Goal: Find contact information: Find contact information

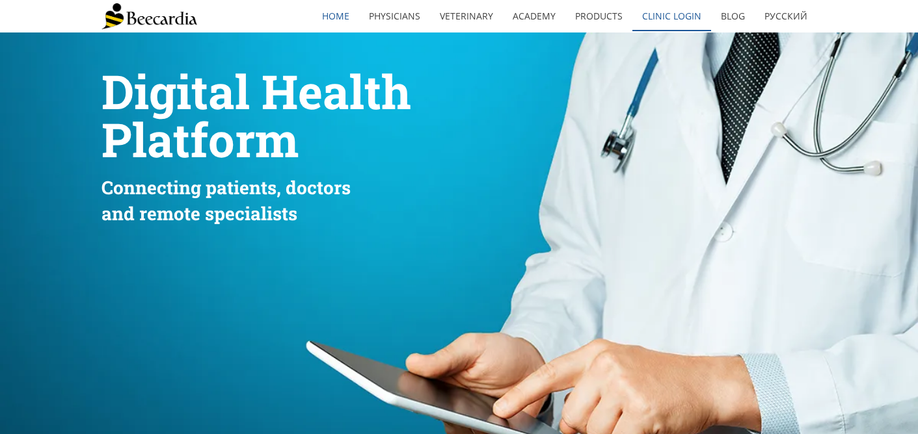
click at [657, 23] on link "Clinic Login" at bounding box center [671, 16] width 79 height 30
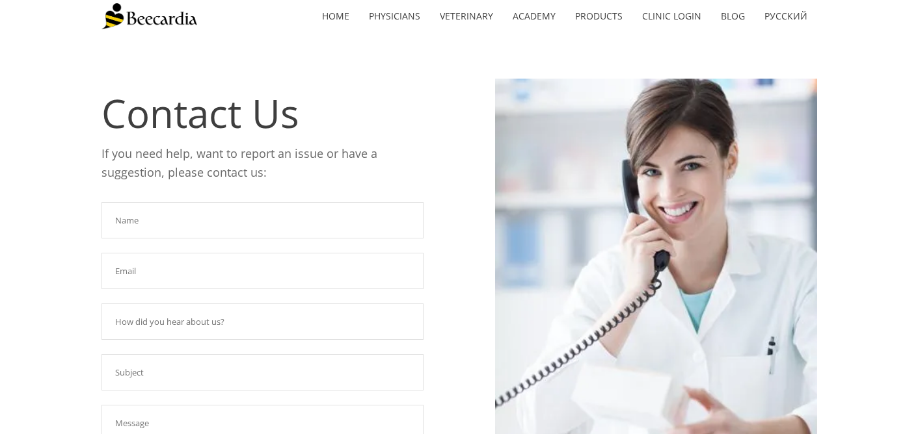
click at [241, 212] on input "text" at bounding box center [262, 220] width 322 height 36
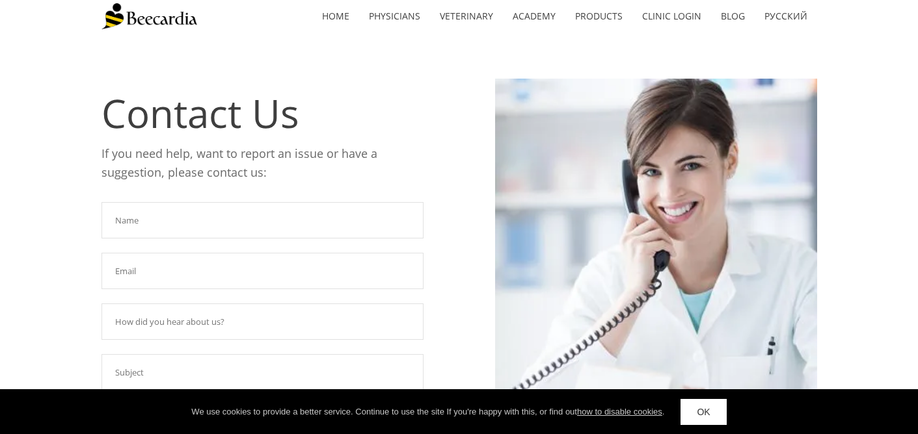
type input "[PERSON_NAME]"
click at [167, 271] on input "text" at bounding box center [262, 271] width 322 height 36
type input "sonyamyersdvm@gmail.com"
